Goal: Information Seeking & Learning: Check status

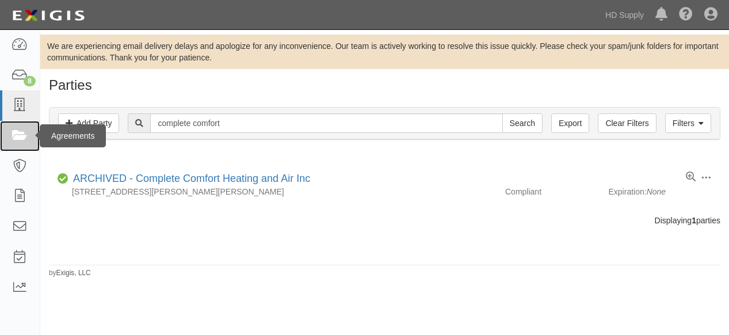
click at [18, 138] on icon at bounding box center [20, 135] width 16 height 13
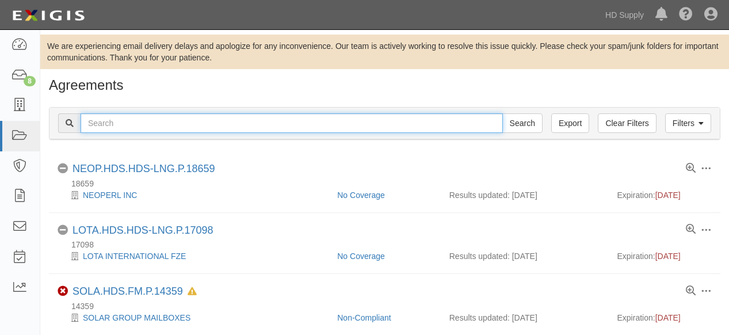
click at [174, 125] on input "text" at bounding box center [292, 123] width 422 height 20
type input "below zero"
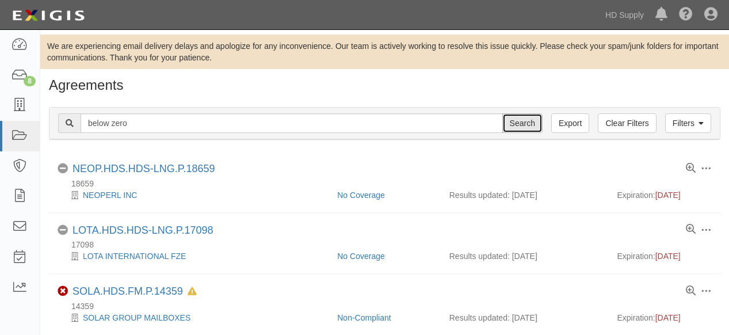
click at [529, 122] on input "Search" at bounding box center [522, 123] width 40 height 20
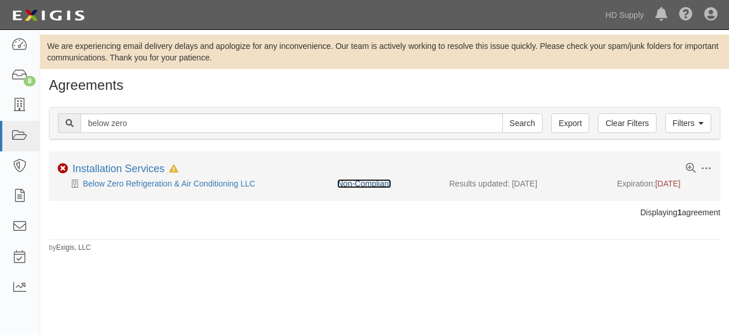
click at [351, 184] on link "Non-Compliant" at bounding box center [363, 183] width 53 height 9
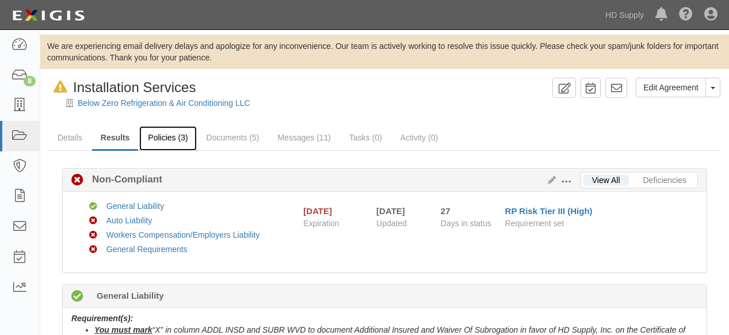
click at [155, 135] on link "Policies (3)" at bounding box center [167, 138] width 57 height 25
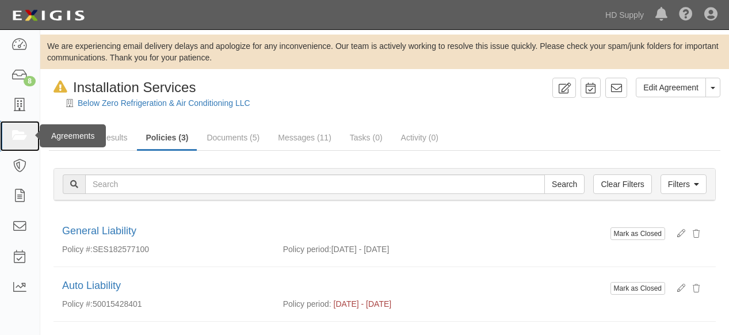
click at [23, 137] on icon at bounding box center [20, 135] width 16 height 13
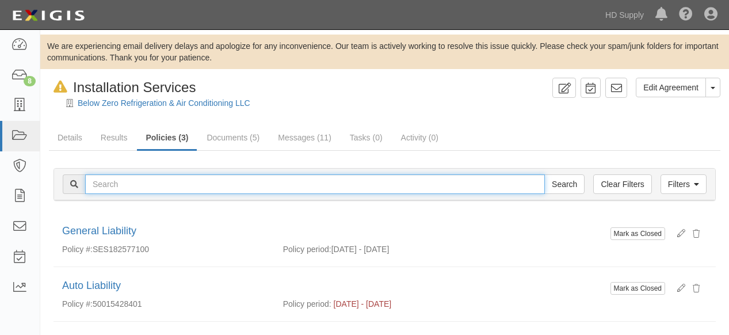
click at [133, 186] on input "text" at bounding box center [314, 184] width 459 height 20
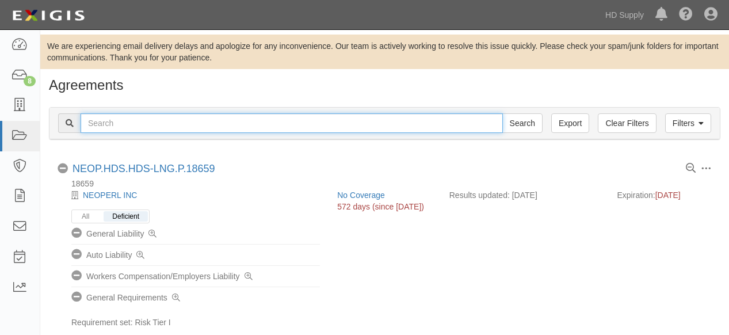
click at [137, 126] on input "text" at bounding box center [292, 123] width 422 height 20
type input "sherlock"
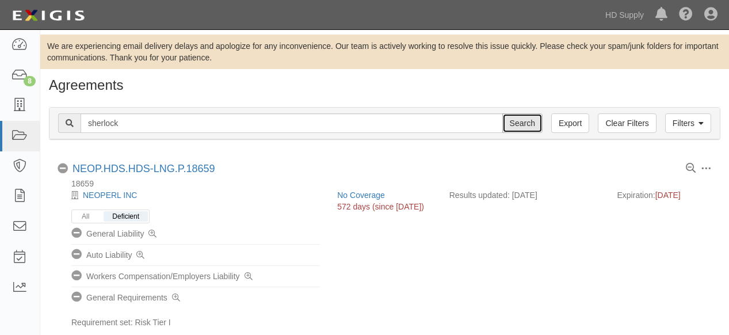
click at [522, 126] on input "Search" at bounding box center [522, 123] width 40 height 20
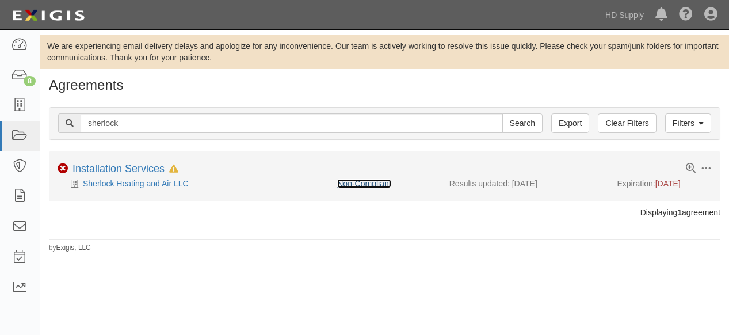
click at [361, 182] on link "Non-Compliant" at bounding box center [363, 183] width 53 height 9
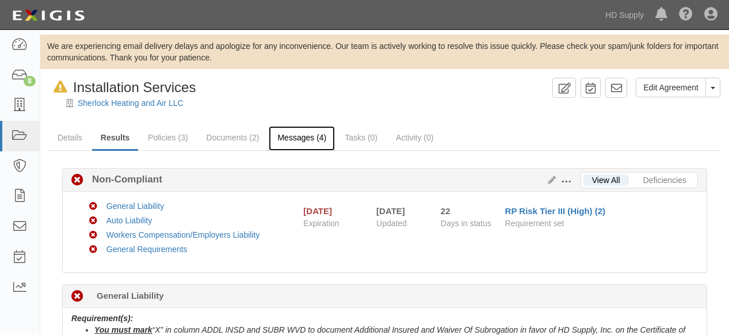
click at [293, 140] on link "Messages (4)" at bounding box center [302, 138] width 66 height 25
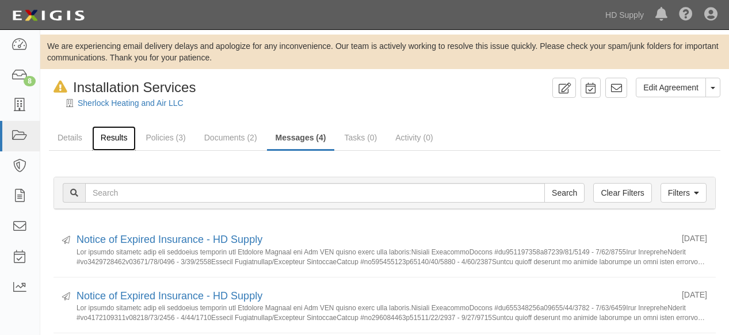
click at [110, 140] on link "Results" at bounding box center [114, 138] width 44 height 25
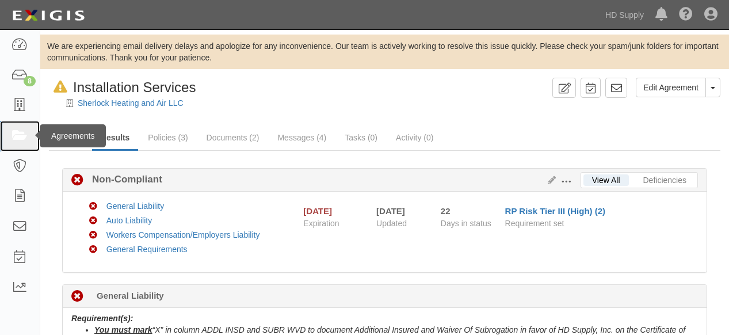
click at [16, 136] on icon at bounding box center [20, 135] width 16 height 13
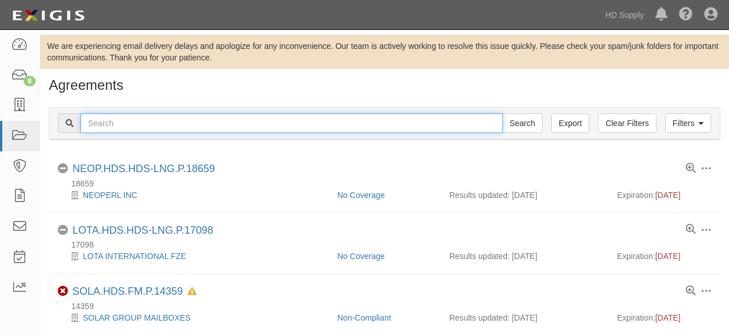
click at [125, 124] on input "text" at bounding box center [292, 123] width 422 height 20
type input "blue brook"
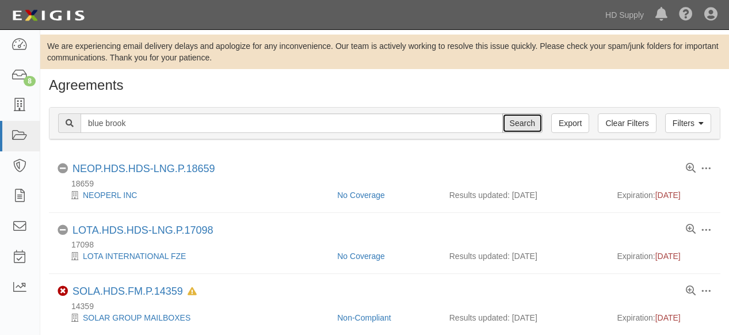
click at [527, 120] on input "Search" at bounding box center [522, 123] width 40 height 20
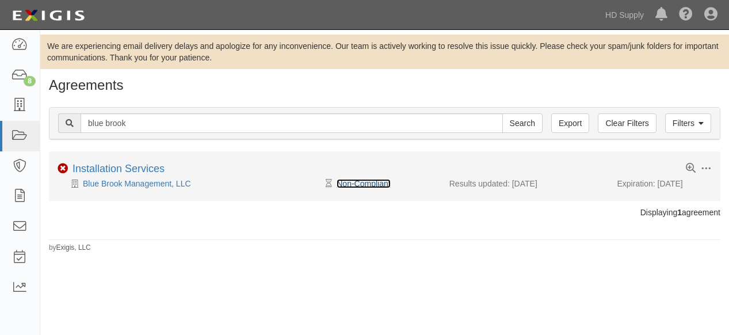
click at [373, 181] on link "Non-Compliant" at bounding box center [362, 183] width 53 height 9
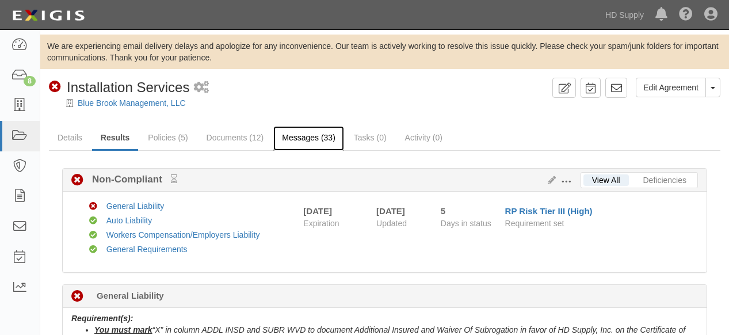
click at [289, 136] on link "Messages (33)" at bounding box center [308, 138] width 71 height 25
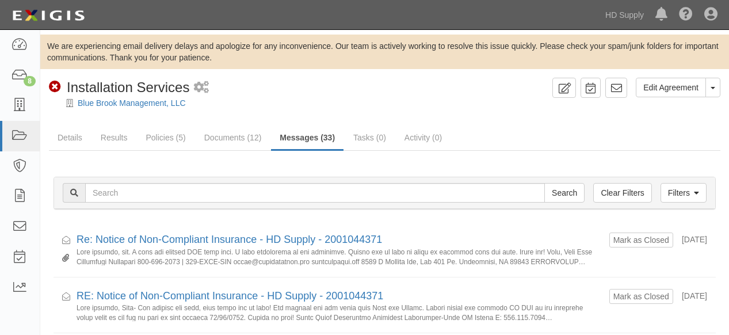
scroll to position [64, 0]
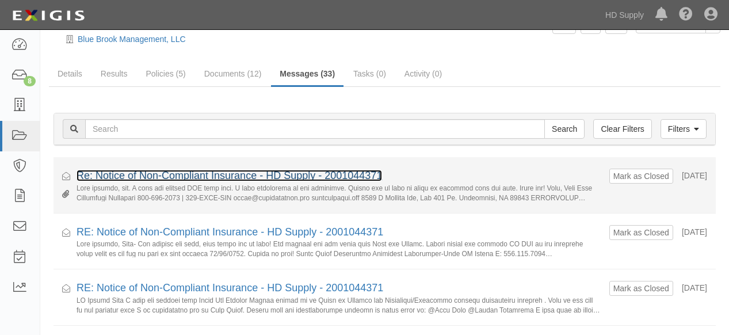
click at [194, 174] on link "Re: Notice of Non-Compliant Insurance - HD Supply - 2001044371" at bounding box center [228, 176] width 305 height 12
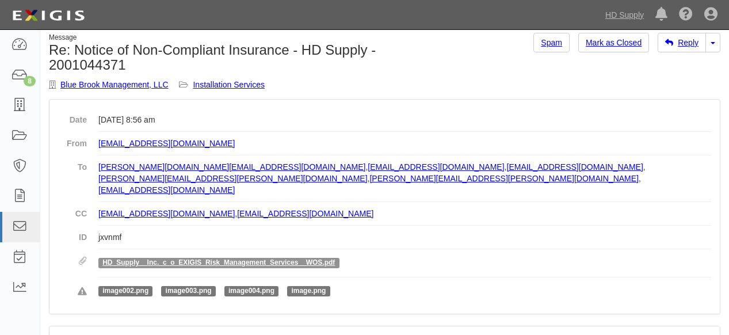
scroll to position [64, 0]
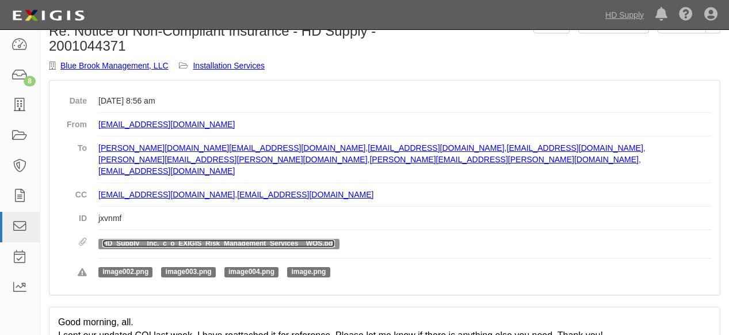
click at [190, 239] on link "HD_Supply__Inc._c_o_EXIGIS_Risk_Management_Services__WOS.pdf" at bounding box center [218, 243] width 232 height 8
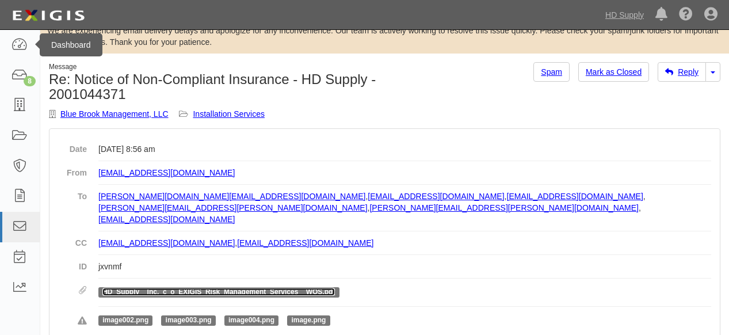
scroll to position [0, 0]
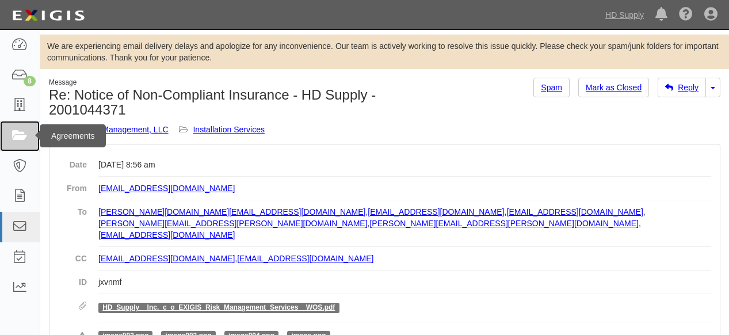
click at [18, 136] on icon at bounding box center [20, 135] width 16 height 13
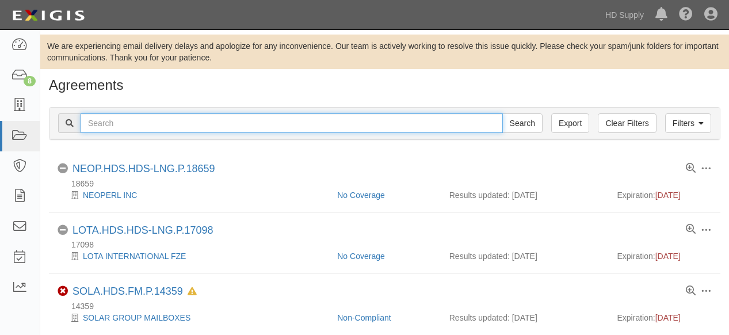
click at [118, 122] on input "text" at bounding box center [292, 123] width 422 height 20
type input "The Q Group"
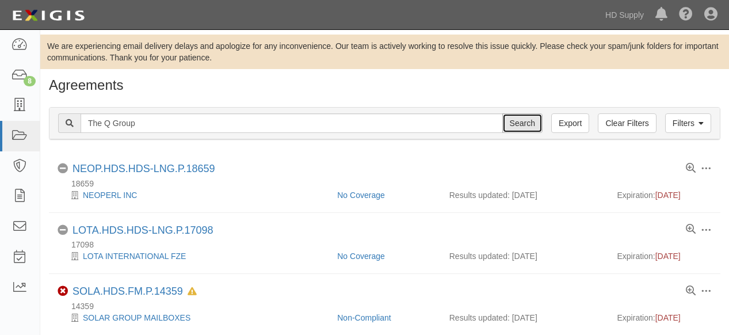
click at [535, 128] on input "Search" at bounding box center [522, 123] width 40 height 20
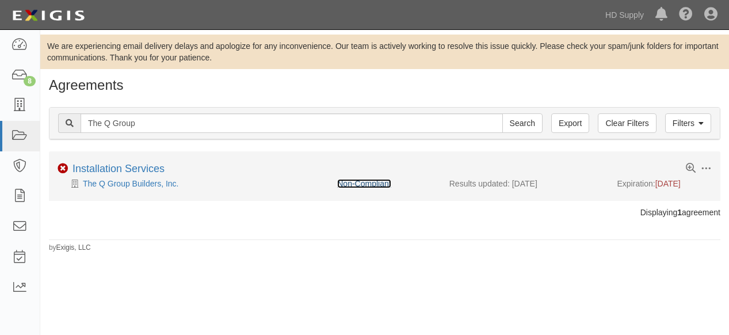
click at [356, 179] on link "Non-Compliant" at bounding box center [363, 183] width 53 height 9
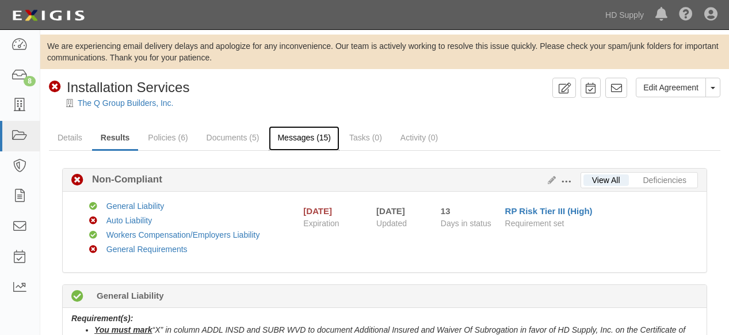
click at [297, 141] on link "Messages (15)" at bounding box center [304, 138] width 71 height 25
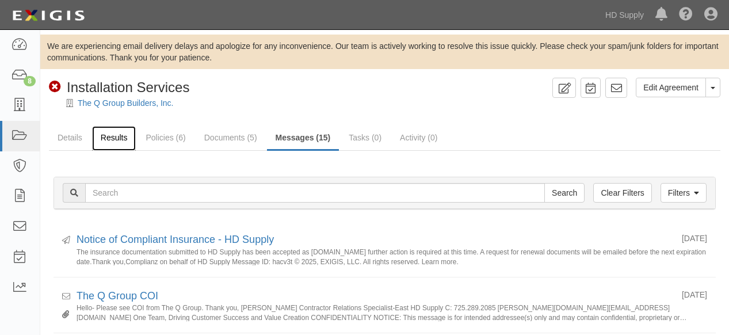
click at [124, 137] on link "Results" at bounding box center [114, 138] width 44 height 25
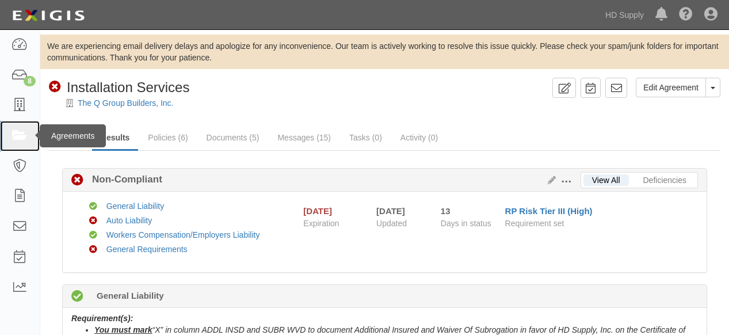
click at [24, 139] on icon at bounding box center [20, 135] width 16 height 13
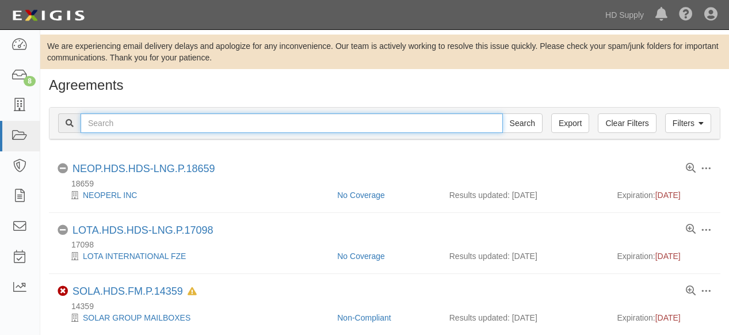
click at [127, 121] on input "text" at bounding box center [292, 123] width 422 height 20
type input "creative remodeling"
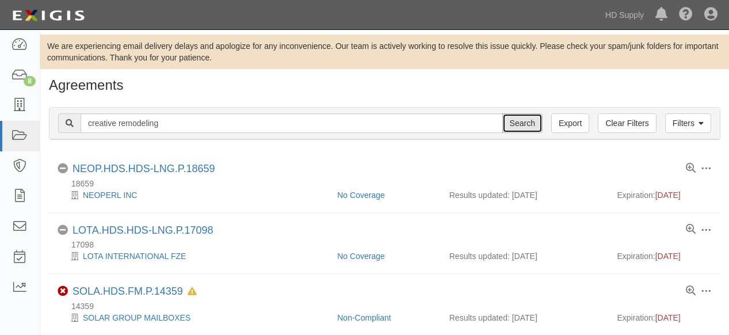
click at [522, 123] on input "Search" at bounding box center [522, 123] width 40 height 20
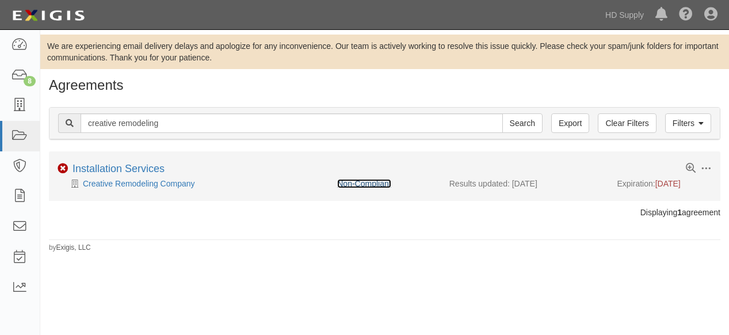
click at [359, 186] on link "Non-Compliant" at bounding box center [363, 183] width 53 height 9
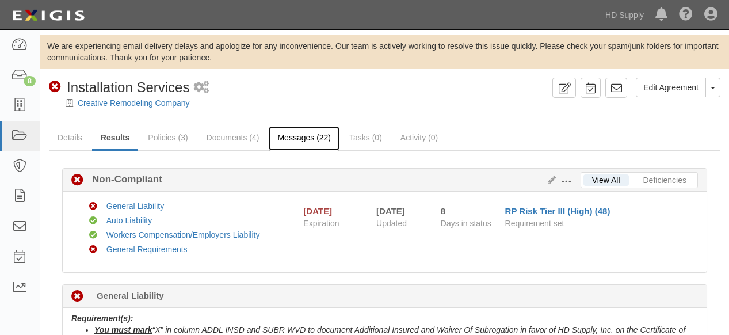
click at [308, 135] on link "Messages (22)" at bounding box center [304, 138] width 71 height 25
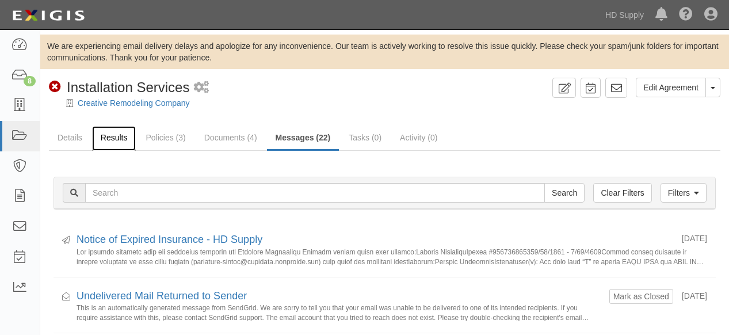
click at [113, 138] on link "Results" at bounding box center [114, 138] width 44 height 25
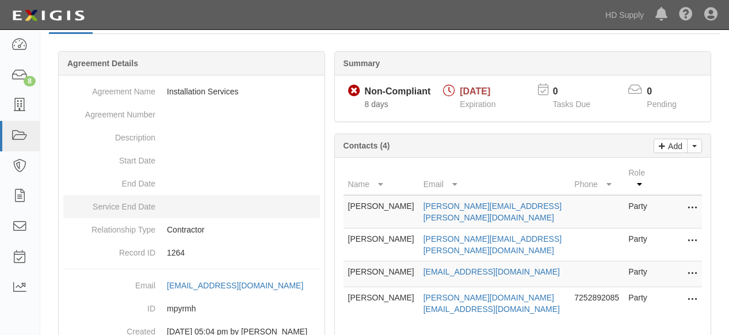
scroll to position [202, 0]
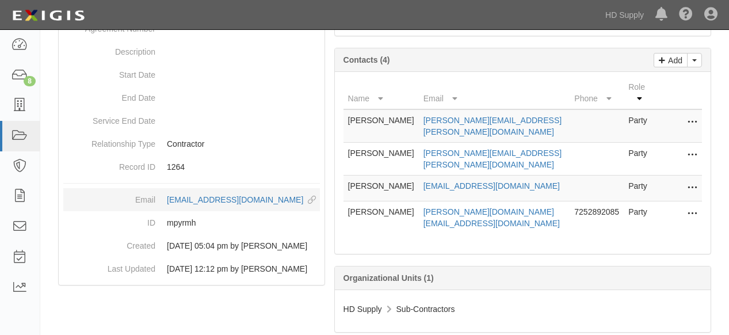
drag, startPoint x: 219, startPoint y: 216, endPoint x: 164, endPoint y: 207, distance: 56.0
click at [73, 211] on dd "agreement-mpyrmh@hdsupply.complianz.com copy to clipboard" at bounding box center [191, 199] width 256 height 23
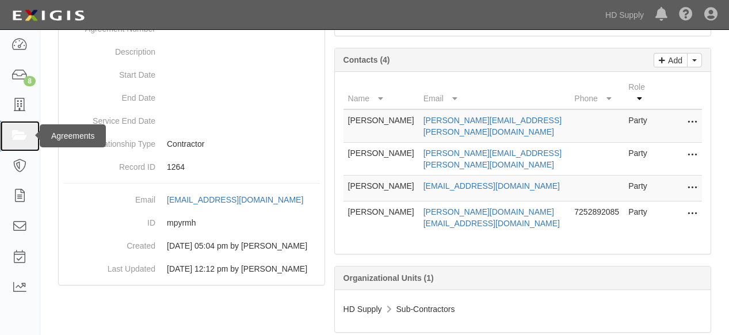
click at [14, 136] on icon at bounding box center [20, 135] width 16 height 13
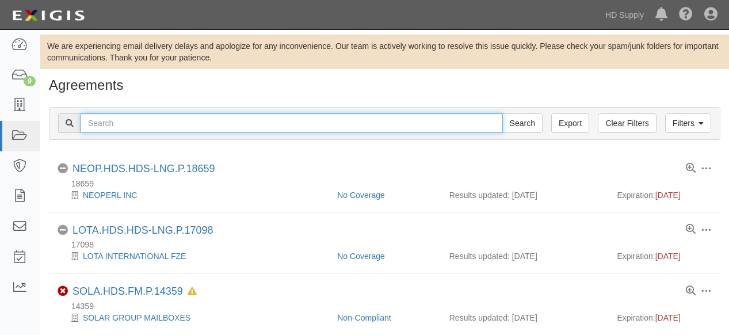
drag, startPoint x: 0, startPoint y: 0, endPoint x: 147, endPoint y: 125, distance: 193.0
click at [147, 125] on input "text" at bounding box center [292, 123] width 422 height 20
type input "gibby"
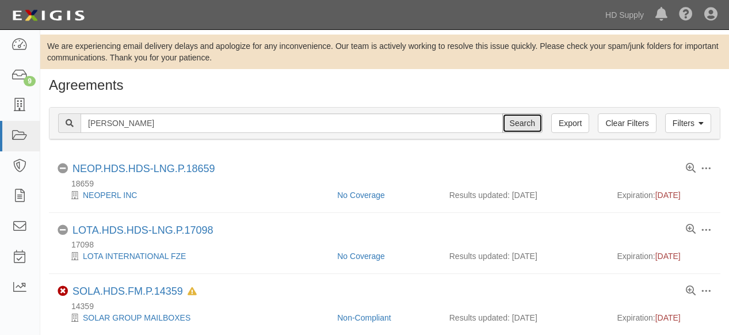
click at [511, 124] on input "Search" at bounding box center [522, 123] width 40 height 20
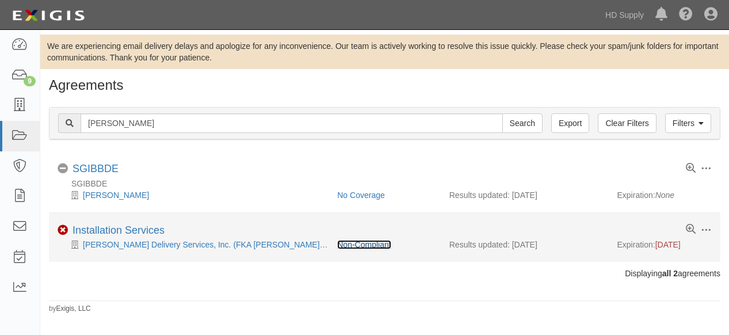
click at [363, 244] on link "Non-Compliant" at bounding box center [363, 244] width 53 height 9
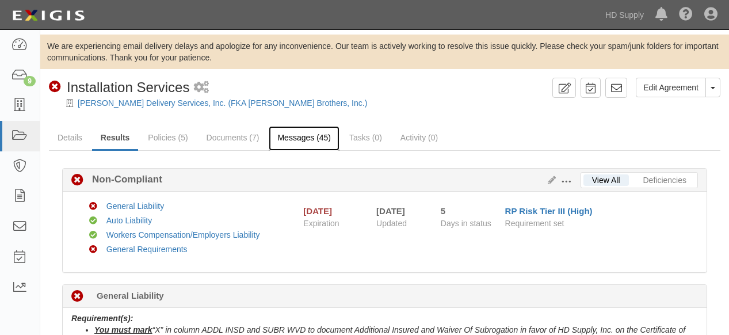
click at [305, 140] on link "Messages (45)" at bounding box center [304, 138] width 71 height 25
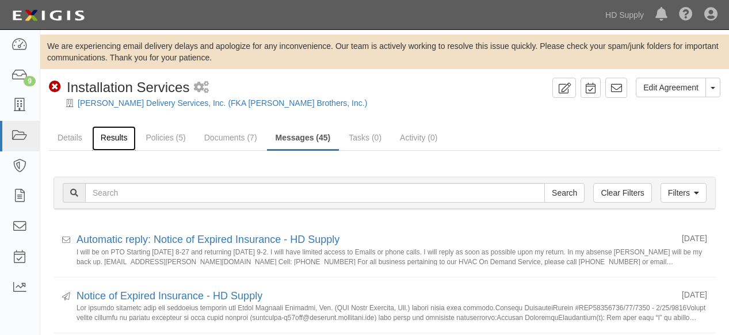
click at [113, 137] on link "Results" at bounding box center [114, 138] width 44 height 25
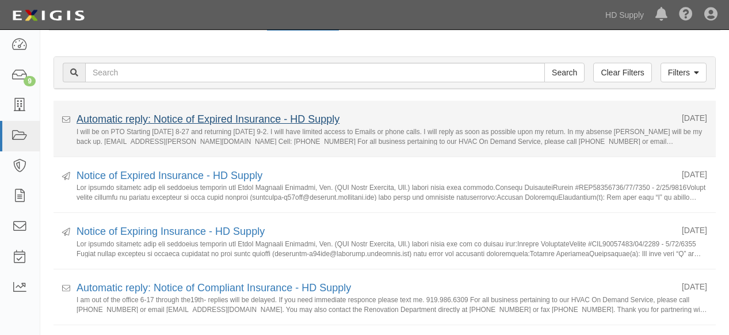
scroll to position [128, 0]
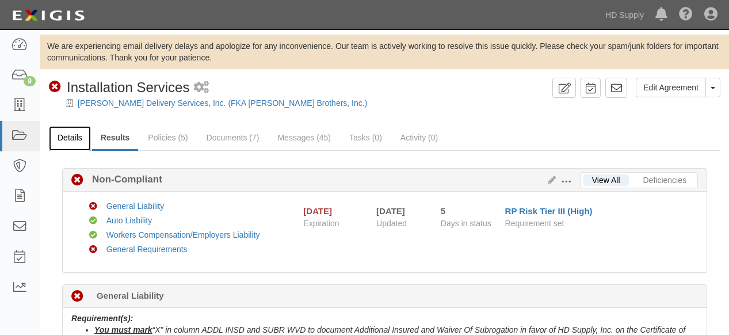
click at [64, 140] on link "Details" at bounding box center [70, 138] width 42 height 25
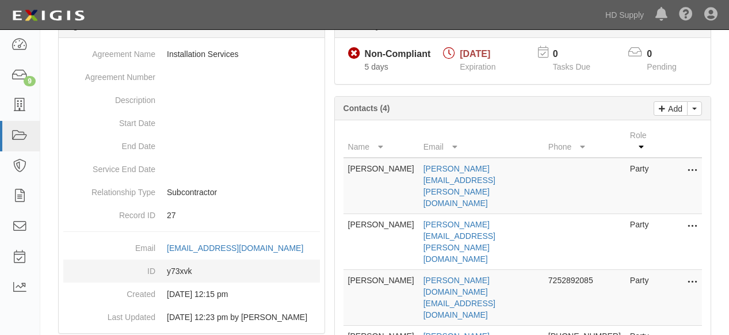
scroll to position [218, 0]
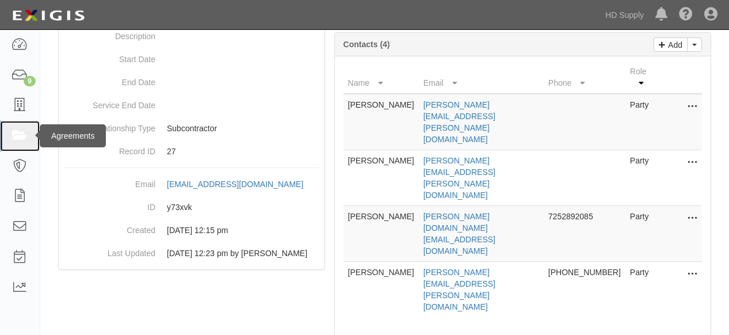
click at [19, 136] on icon at bounding box center [20, 135] width 16 height 13
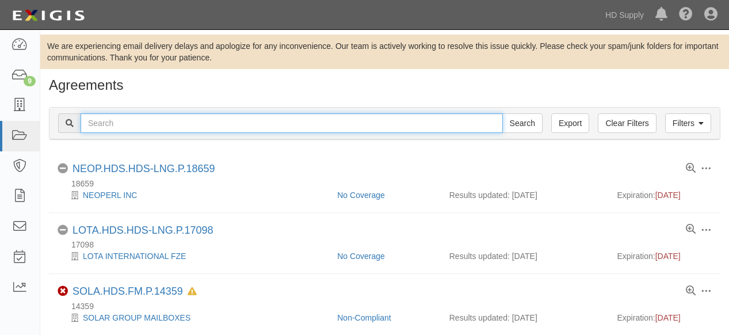
click at [144, 124] on input "text" at bounding box center [292, 123] width 422 height 20
type input "[PERSON_NAME]"
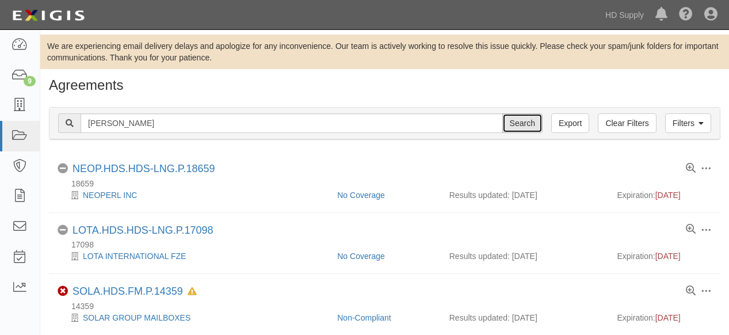
click at [517, 124] on input "Search" at bounding box center [522, 123] width 40 height 20
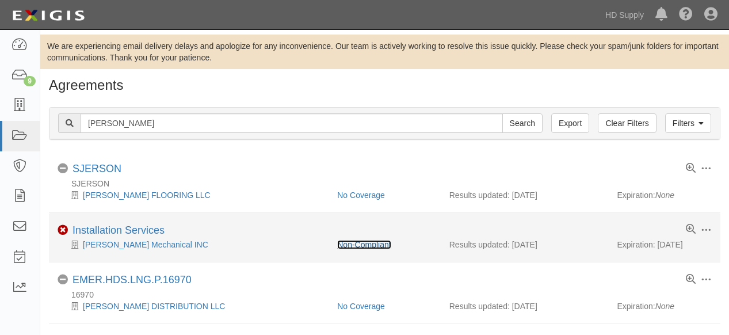
click at [357, 240] on link "Non-Compliant" at bounding box center [363, 244] width 53 height 9
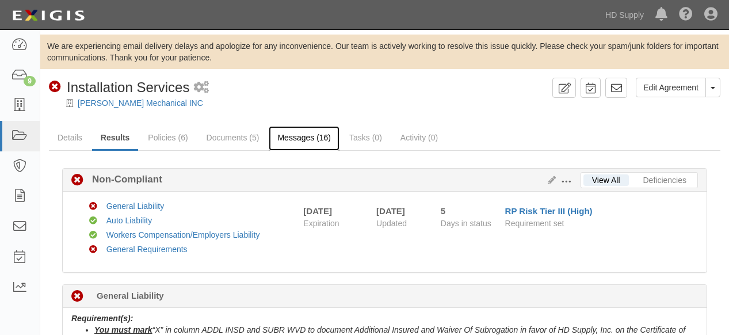
click at [292, 136] on link "Messages (16)" at bounding box center [304, 138] width 71 height 25
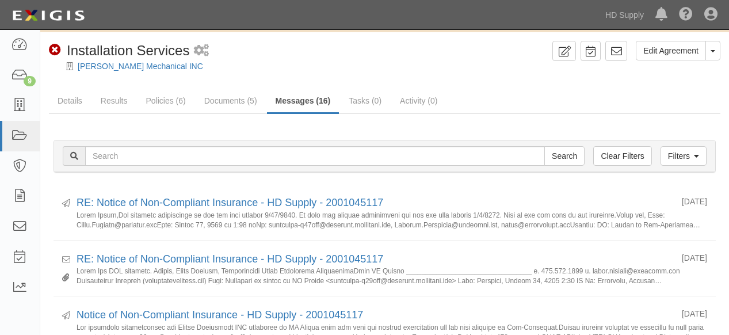
scroll to position [64, 0]
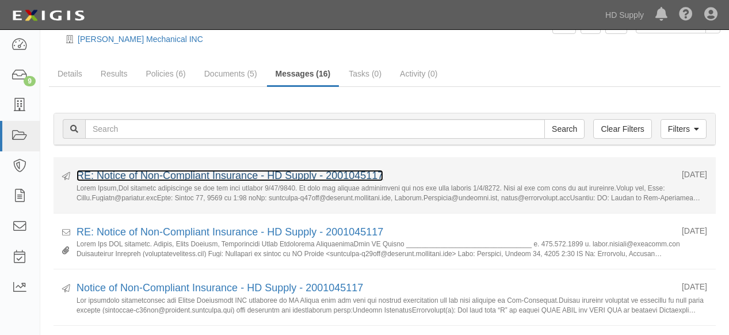
click at [236, 171] on link "RE: Notice of Non-Compliant Insurance - HD Supply - 2001045117" at bounding box center [229, 176] width 306 height 12
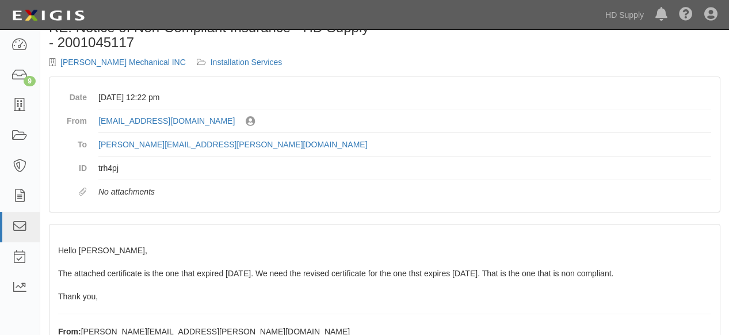
scroll to position [64, 0]
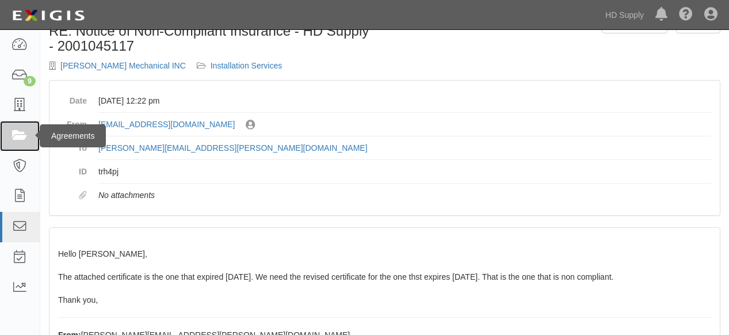
click at [20, 132] on icon at bounding box center [20, 135] width 16 height 13
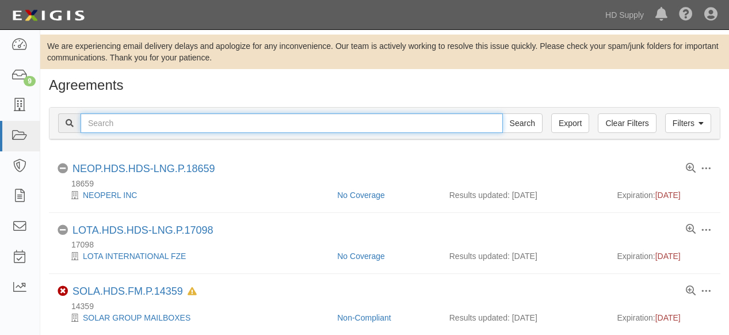
click at [158, 122] on input "text" at bounding box center [292, 123] width 422 height 20
type input "simply water"
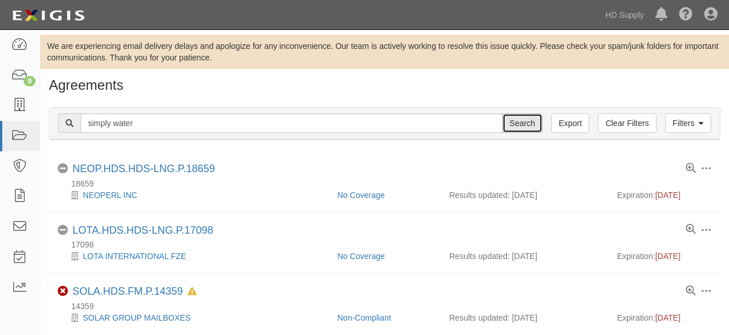
click at [521, 121] on input "Search" at bounding box center [522, 123] width 40 height 20
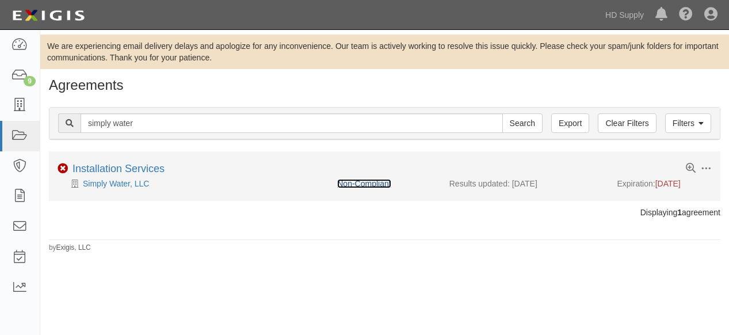
click at [371, 182] on link "Non-Compliant" at bounding box center [363, 183] width 53 height 9
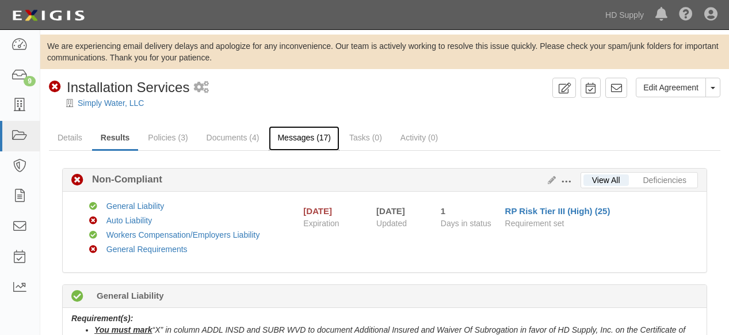
click at [298, 137] on link "Messages (17)" at bounding box center [304, 138] width 71 height 25
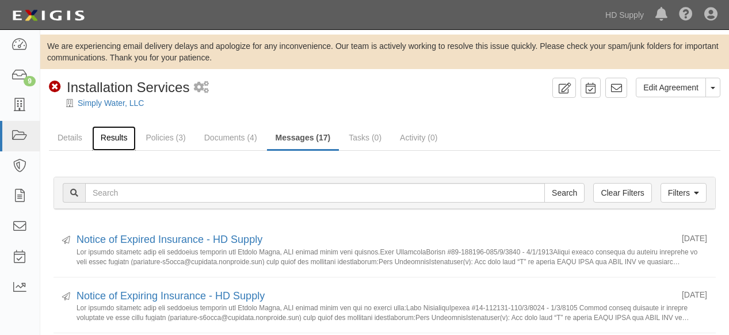
click at [119, 138] on link "Results" at bounding box center [114, 138] width 44 height 25
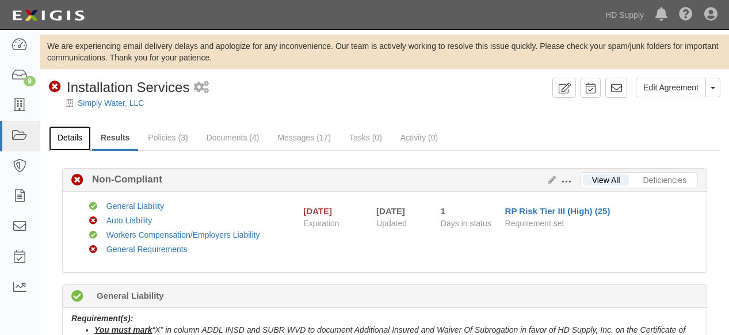
click at [76, 137] on link "Details" at bounding box center [70, 138] width 42 height 25
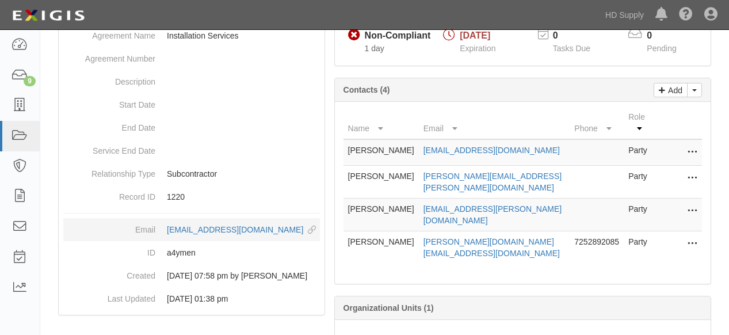
scroll to position [191, 0]
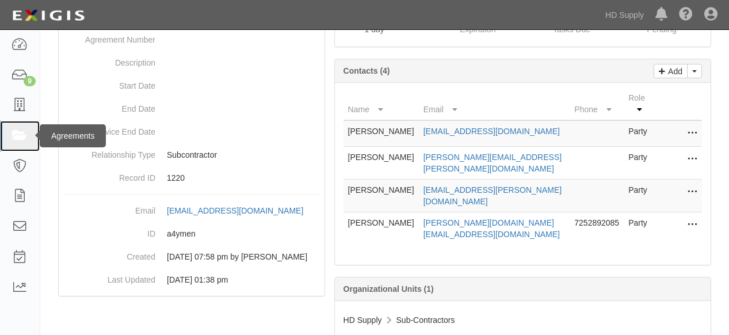
click at [21, 141] on icon at bounding box center [20, 135] width 16 height 13
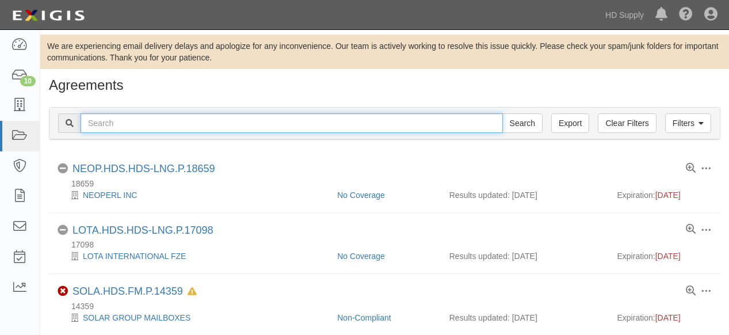
click at [116, 121] on input "text" at bounding box center [292, 123] width 422 height 20
type input "[PERSON_NAME]"
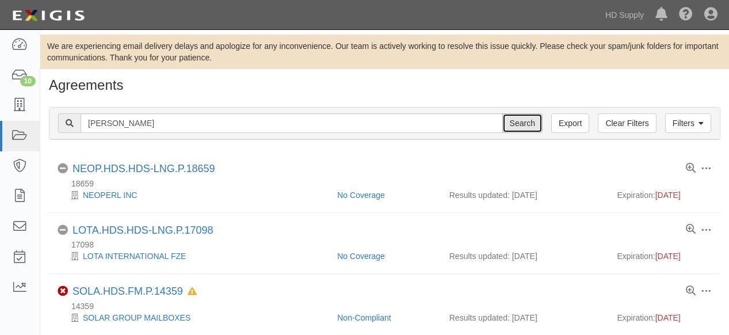
click at [509, 120] on input "Search" at bounding box center [522, 123] width 40 height 20
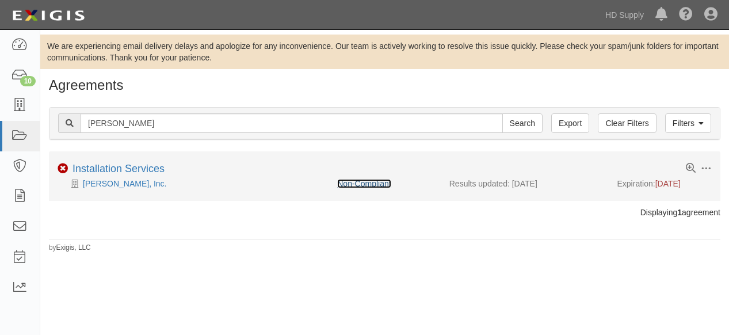
click at [362, 181] on link "Non-Compliant" at bounding box center [363, 183] width 53 height 9
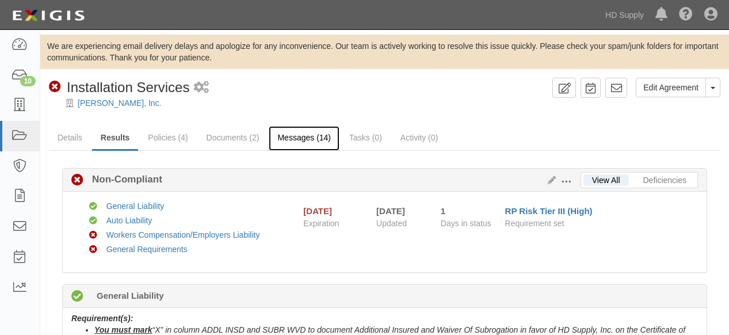
click at [301, 137] on link "Messages (14)" at bounding box center [304, 138] width 71 height 25
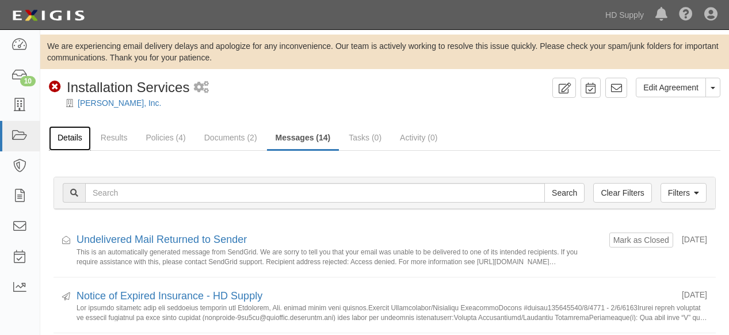
click at [67, 139] on link "Details" at bounding box center [70, 138] width 42 height 25
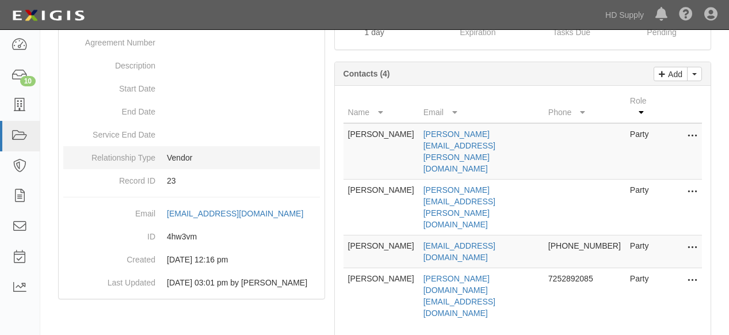
scroll to position [191, 0]
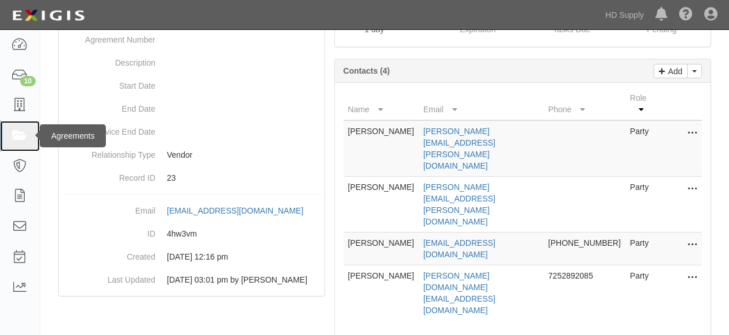
click at [13, 133] on icon at bounding box center [20, 135] width 16 height 13
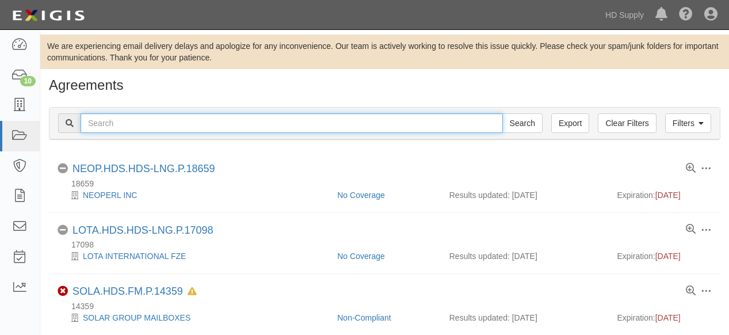
drag, startPoint x: 143, startPoint y: 127, endPoint x: 148, endPoint y: 124, distance: 5.9
click at [143, 127] on input "text" at bounding box center [292, 123] width 422 height 20
type input "trident"
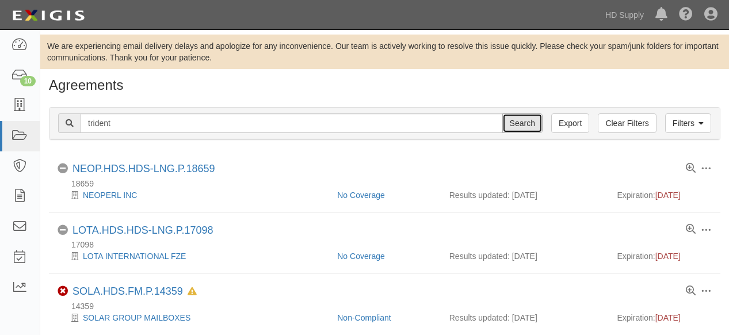
click at [528, 126] on input "Search" at bounding box center [522, 123] width 40 height 20
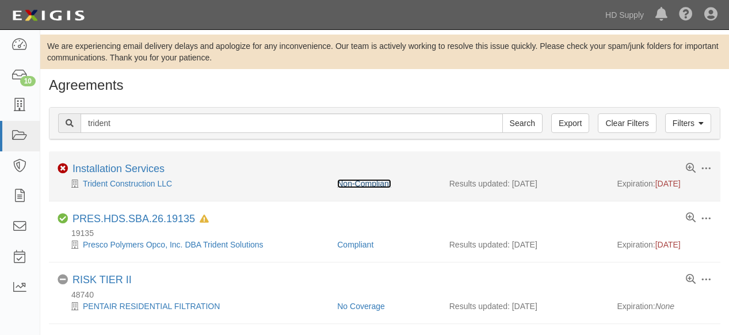
click at [377, 183] on link "Non-Compliant" at bounding box center [363, 183] width 53 height 9
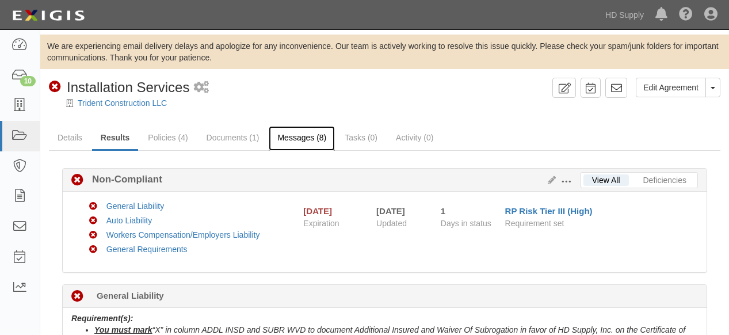
click at [298, 137] on link "Messages (8)" at bounding box center [302, 138] width 66 height 25
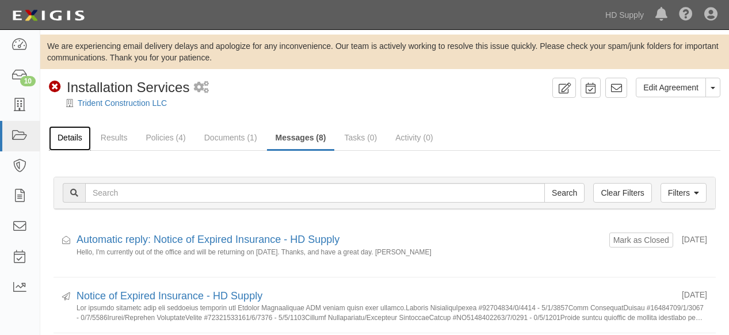
click at [74, 140] on link "Details" at bounding box center [70, 138] width 42 height 25
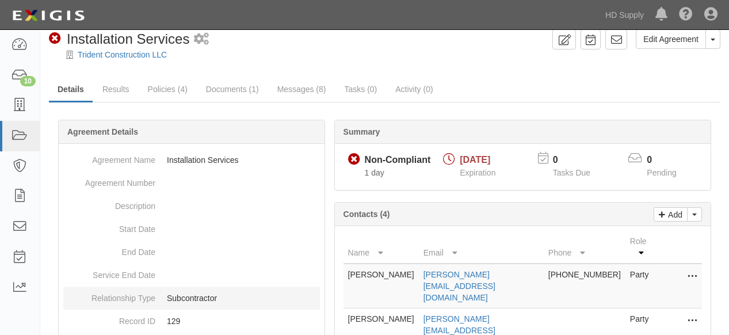
scroll to position [128, 0]
